Goal: Task Accomplishment & Management: Manage account settings

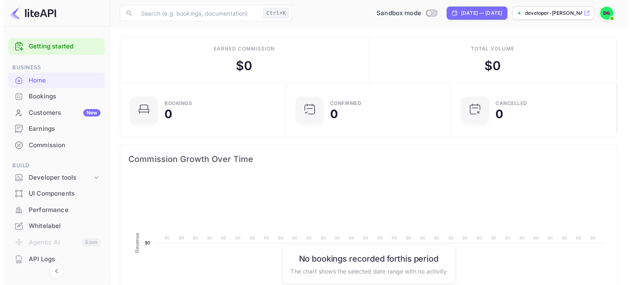
scroll to position [127, 154]
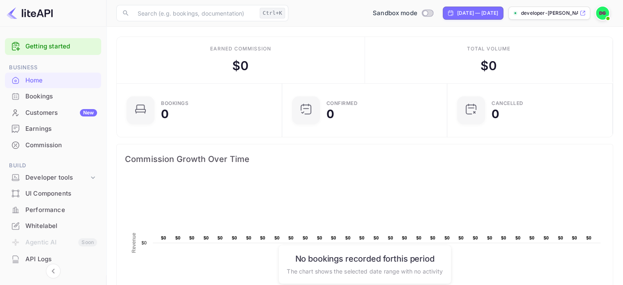
click at [45, 98] on div "Bookings" at bounding box center [61, 96] width 72 height 9
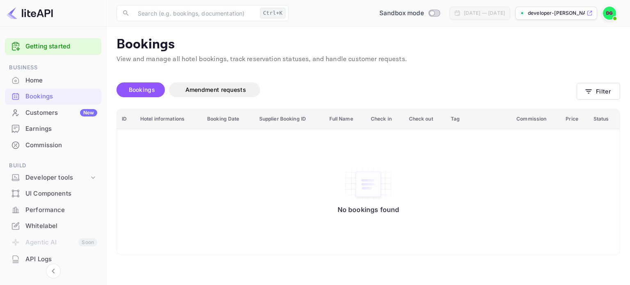
click at [543, 10] on p "developer-[PERSON_NAME]-cf801..." at bounding box center [556, 12] width 57 height 7
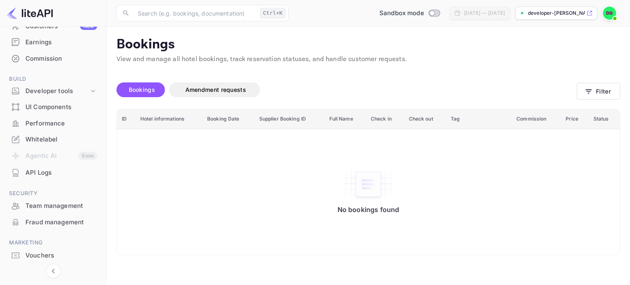
scroll to position [80, 0]
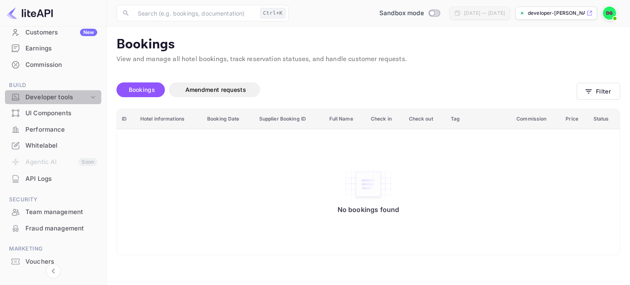
click at [89, 93] on icon at bounding box center [93, 97] width 8 height 8
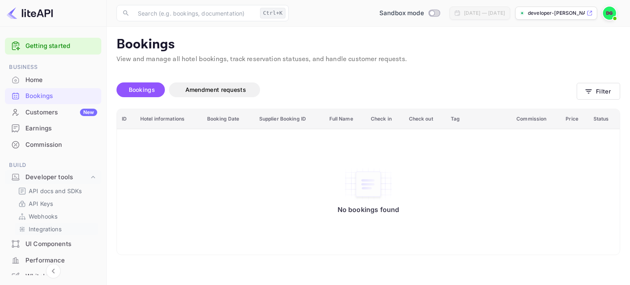
scroll to position [0, 0]
click at [37, 108] on div "Customers New" at bounding box center [61, 112] width 72 height 9
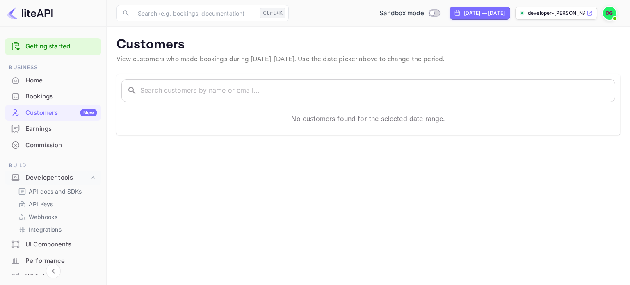
click at [607, 12] on img at bounding box center [609, 13] width 13 height 13
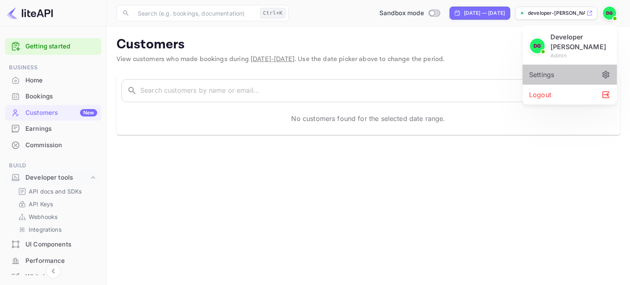
click at [605, 71] on icon at bounding box center [605, 74] width 7 height 7
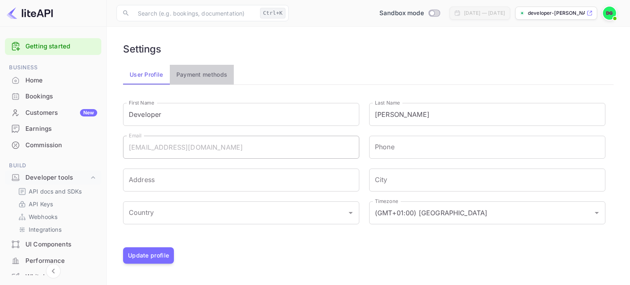
click at [208, 75] on button "Payment methods" at bounding box center [202, 75] width 64 height 20
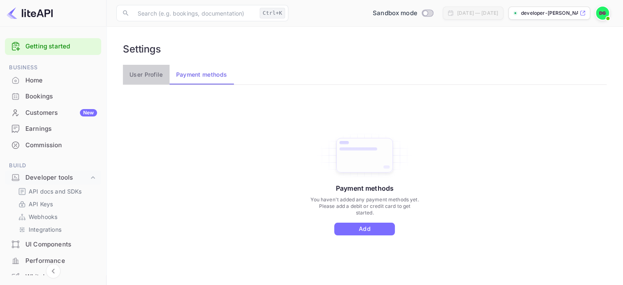
click at [153, 75] on button "User Profile" at bounding box center [146, 75] width 47 height 20
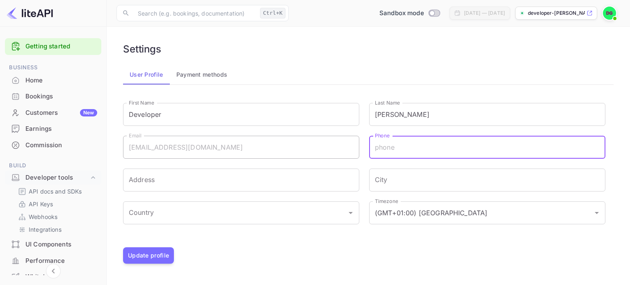
click at [396, 149] on input "Phone" at bounding box center [487, 147] width 236 height 23
click at [249, 105] on input "Developer" at bounding box center [241, 114] width 236 height 23
